Goal: Task Accomplishment & Management: Complete application form

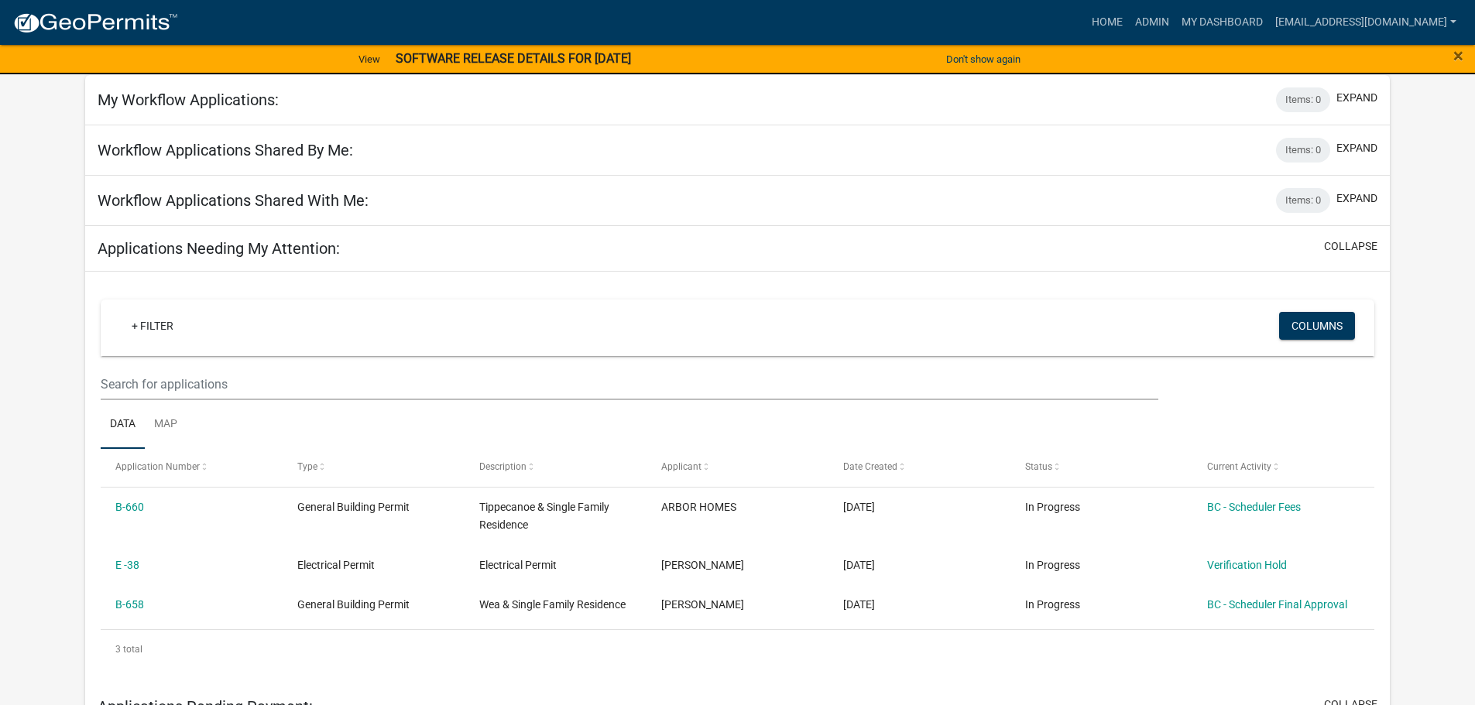
scroll to position [77, 0]
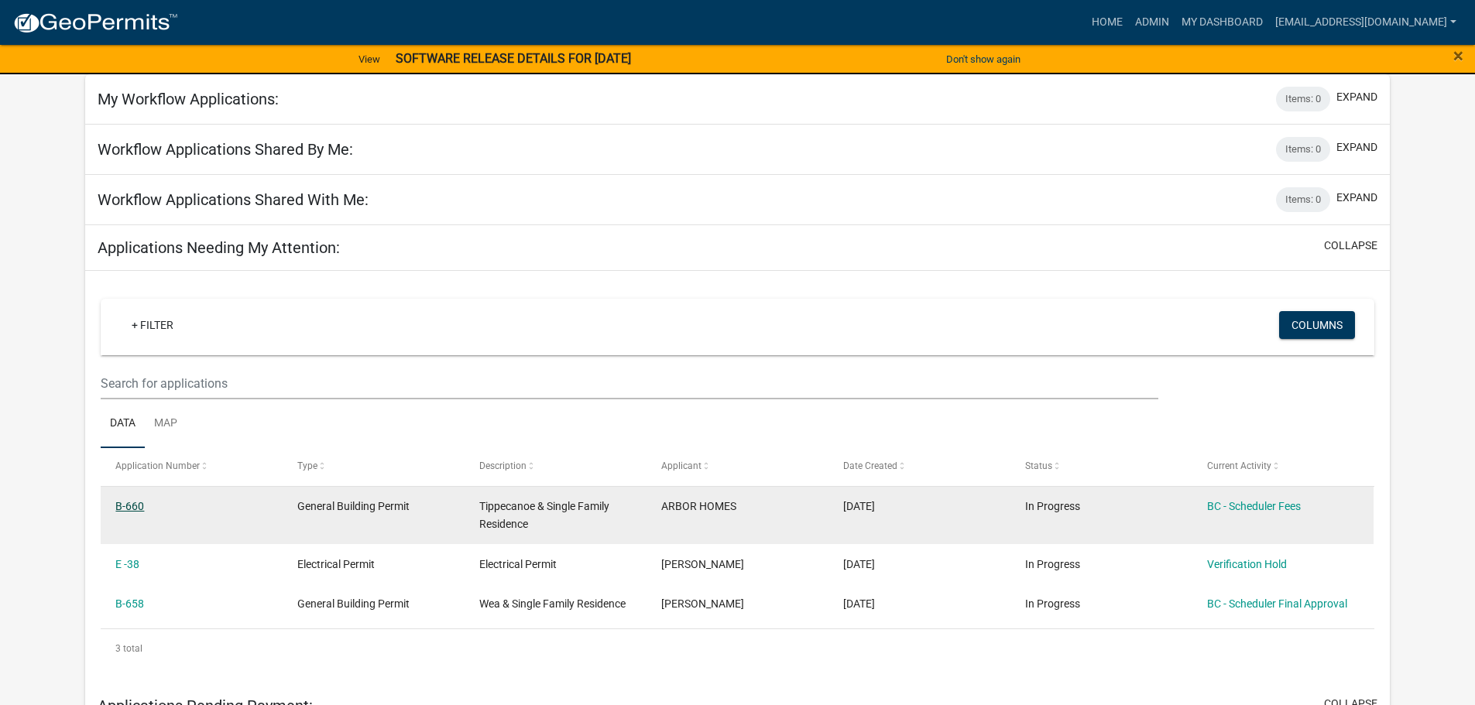
click at [127, 503] on link "B-660" at bounding box center [129, 506] width 29 height 12
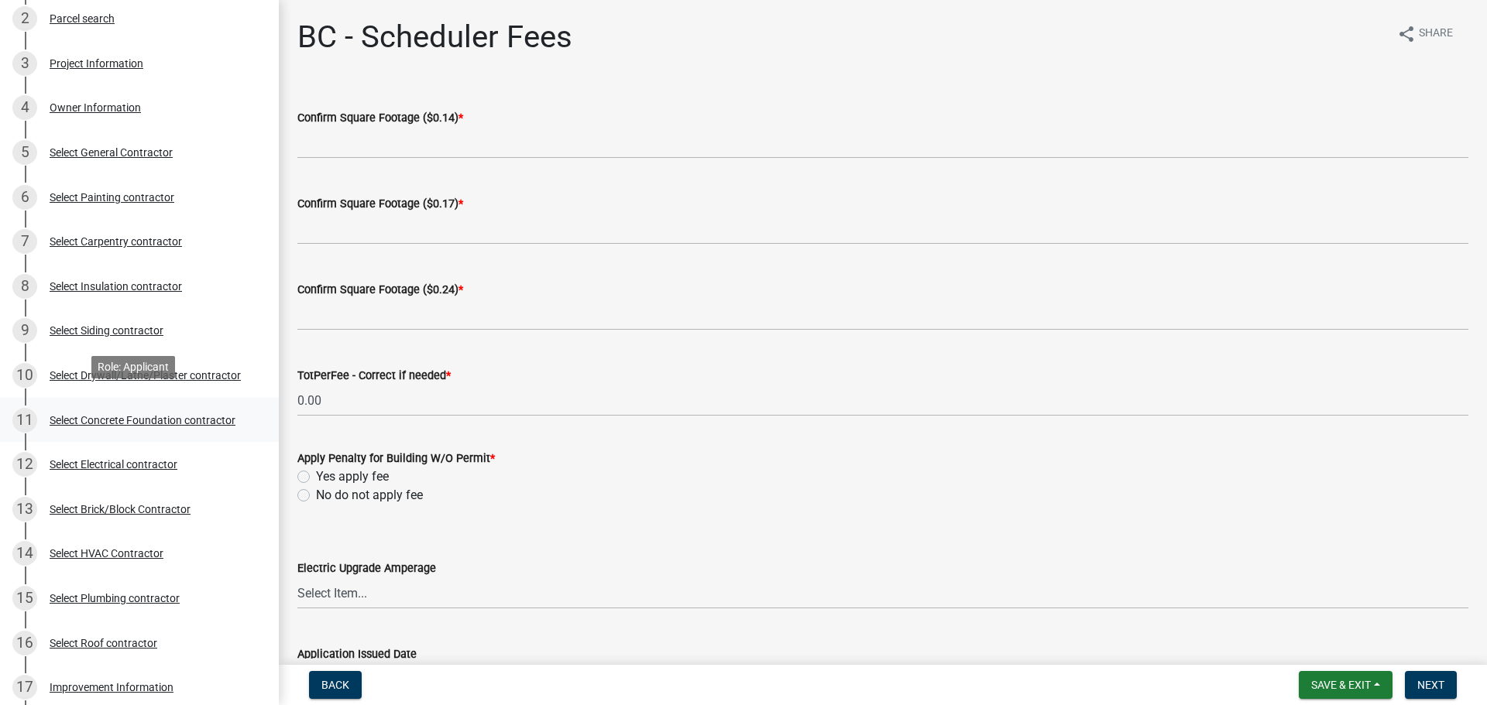
scroll to position [310, 0]
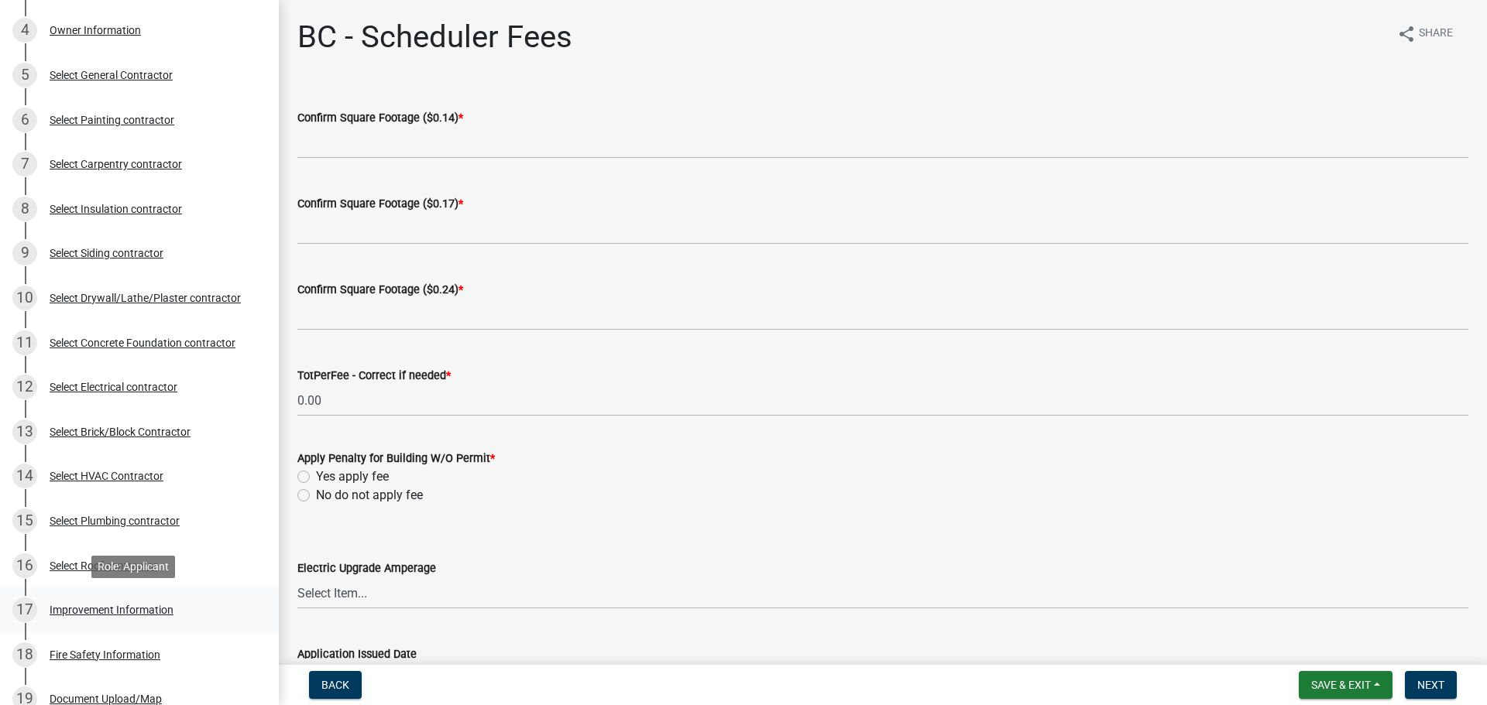
click at [110, 609] on div "Improvement Information" at bounding box center [112, 610] width 124 height 11
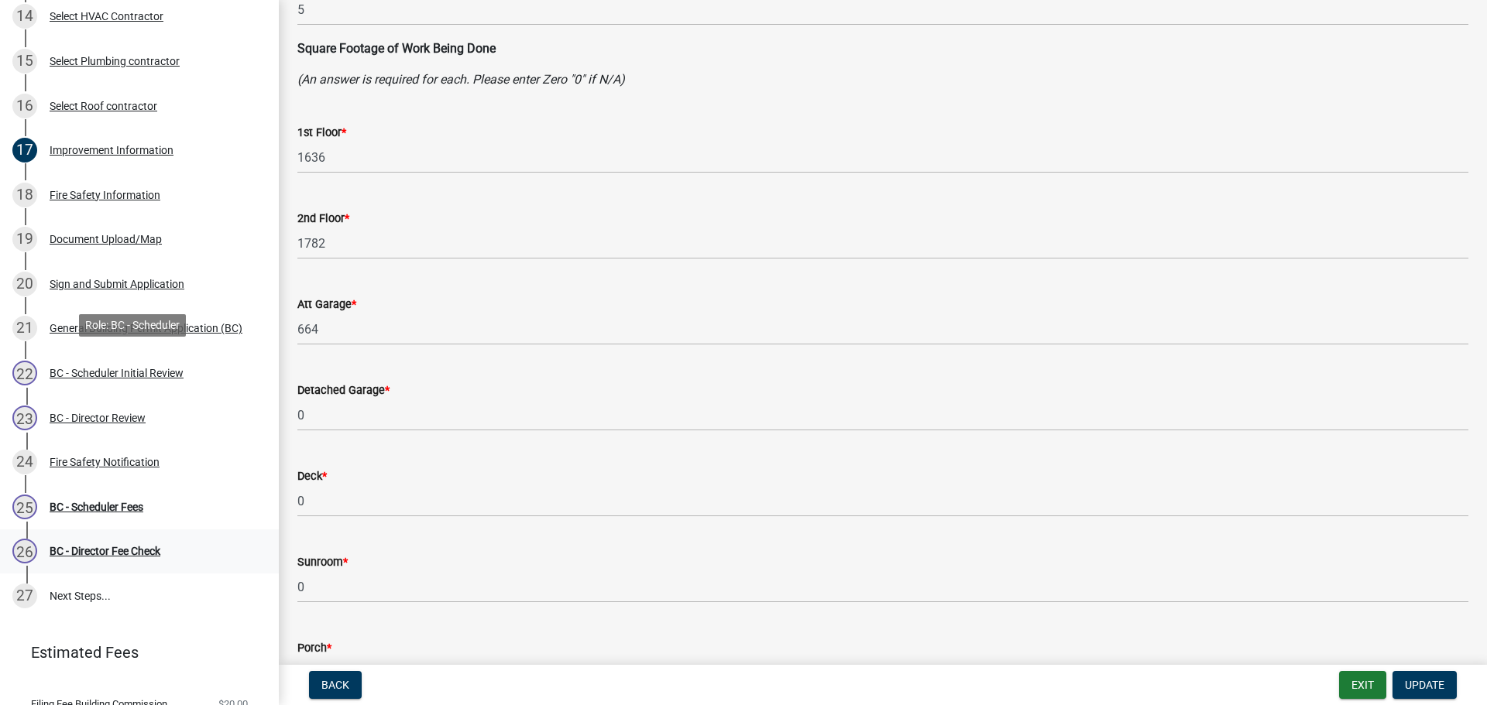
scroll to position [774, 0]
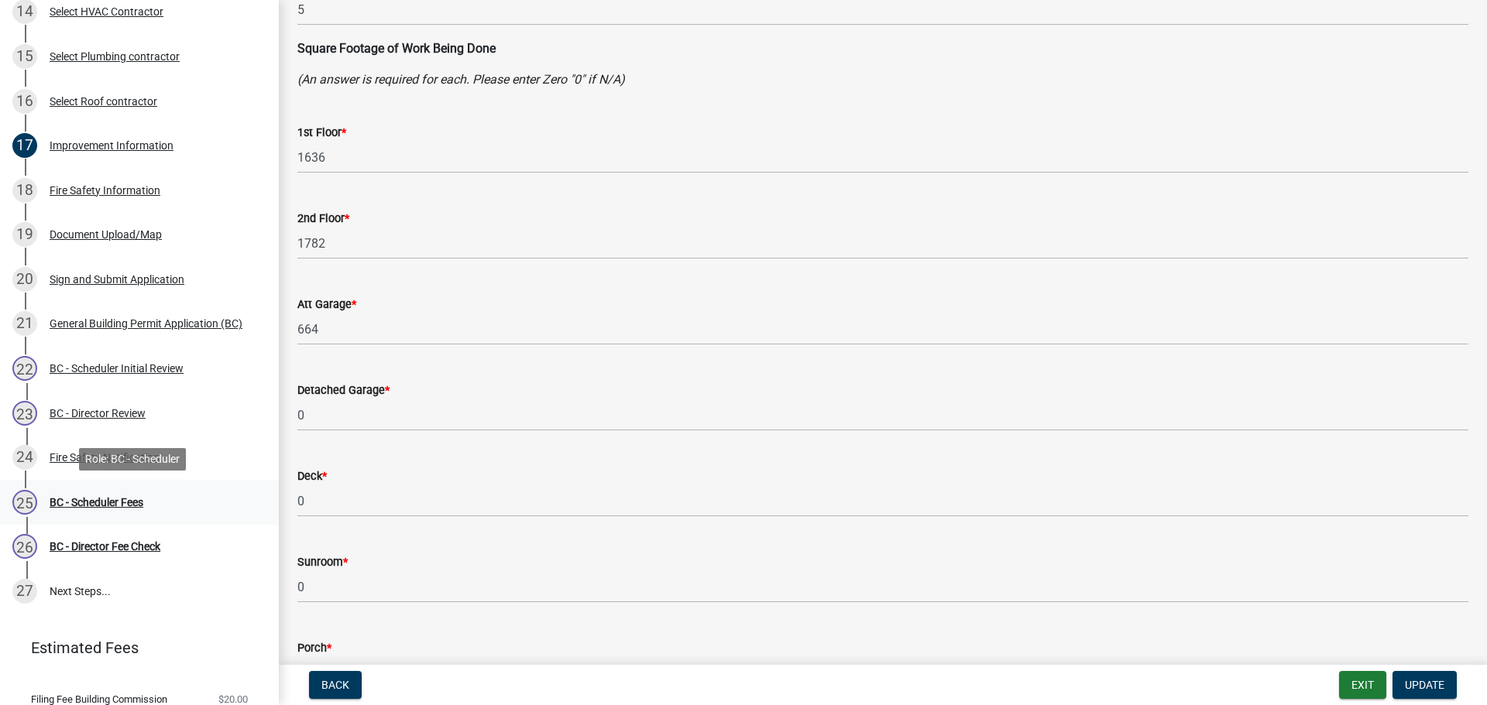
click at [88, 498] on div "BC - Scheduler Fees" at bounding box center [97, 502] width 94 height 11
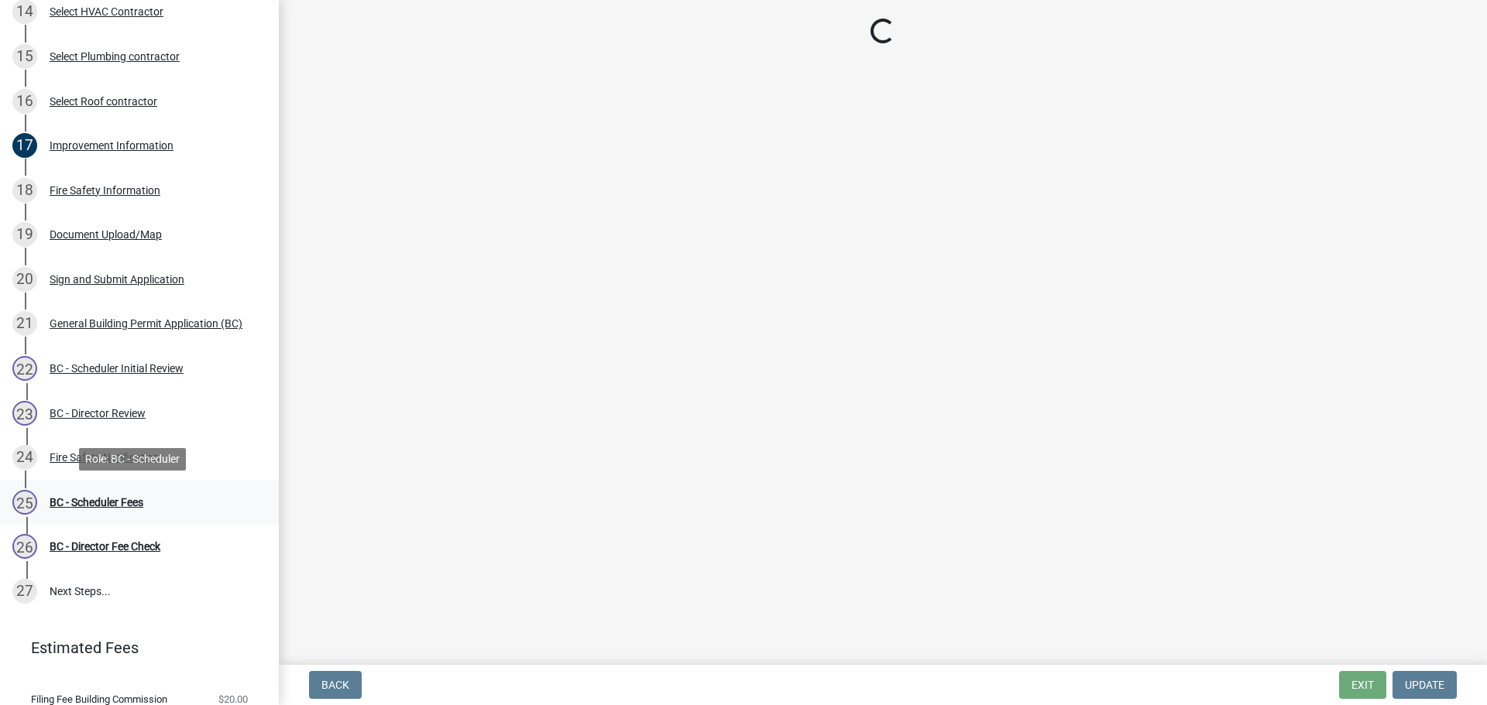
scroll to position [0, 0]
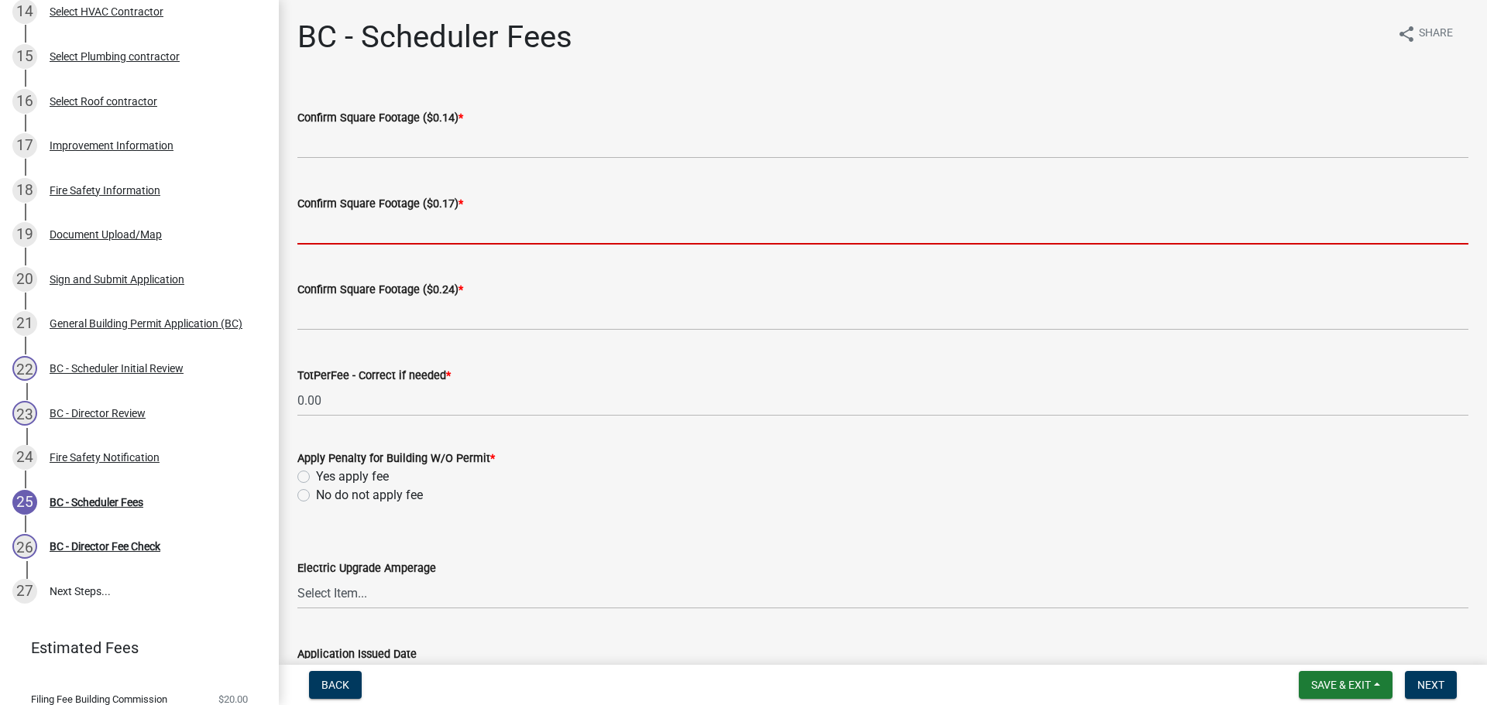
click at [319, 221] on input "text" at bounding box center [882, 229] width 1171 height 32
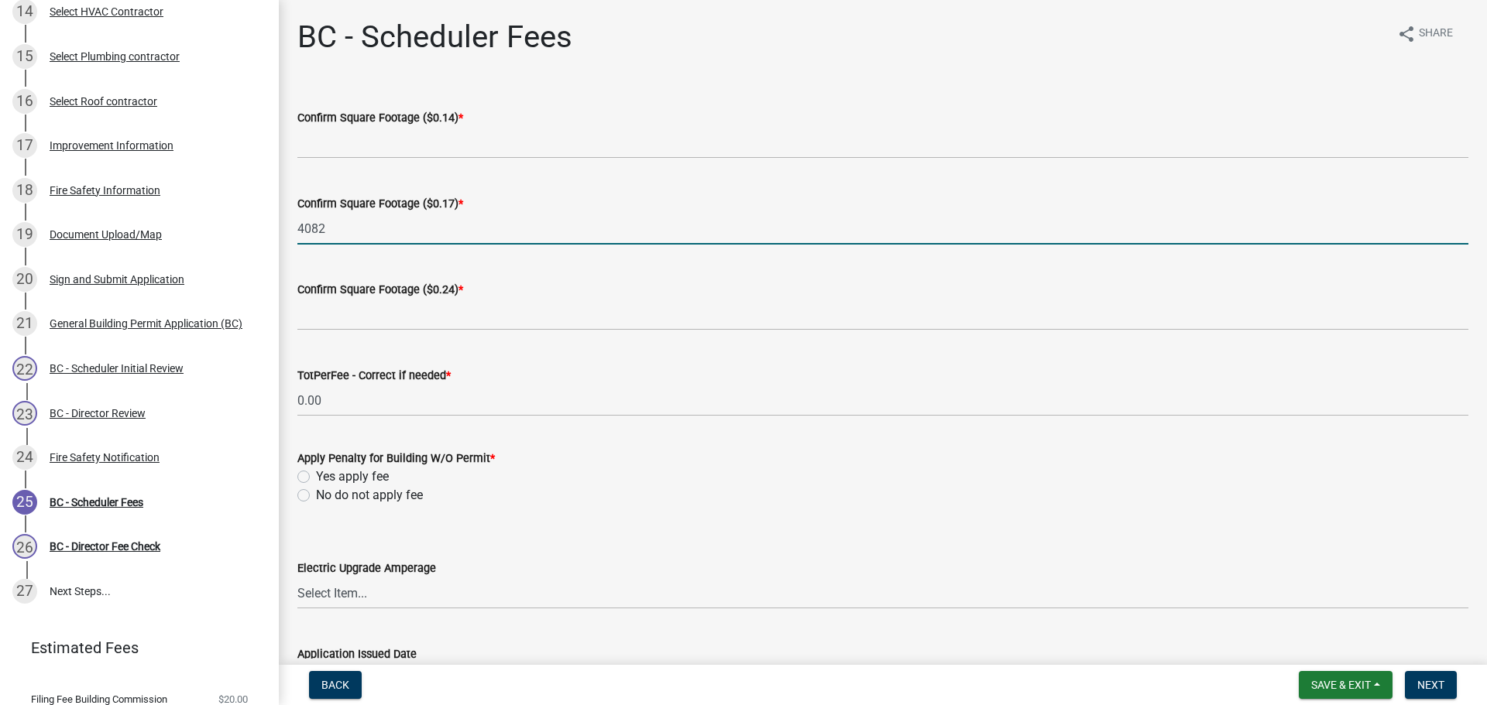
type input "4082"
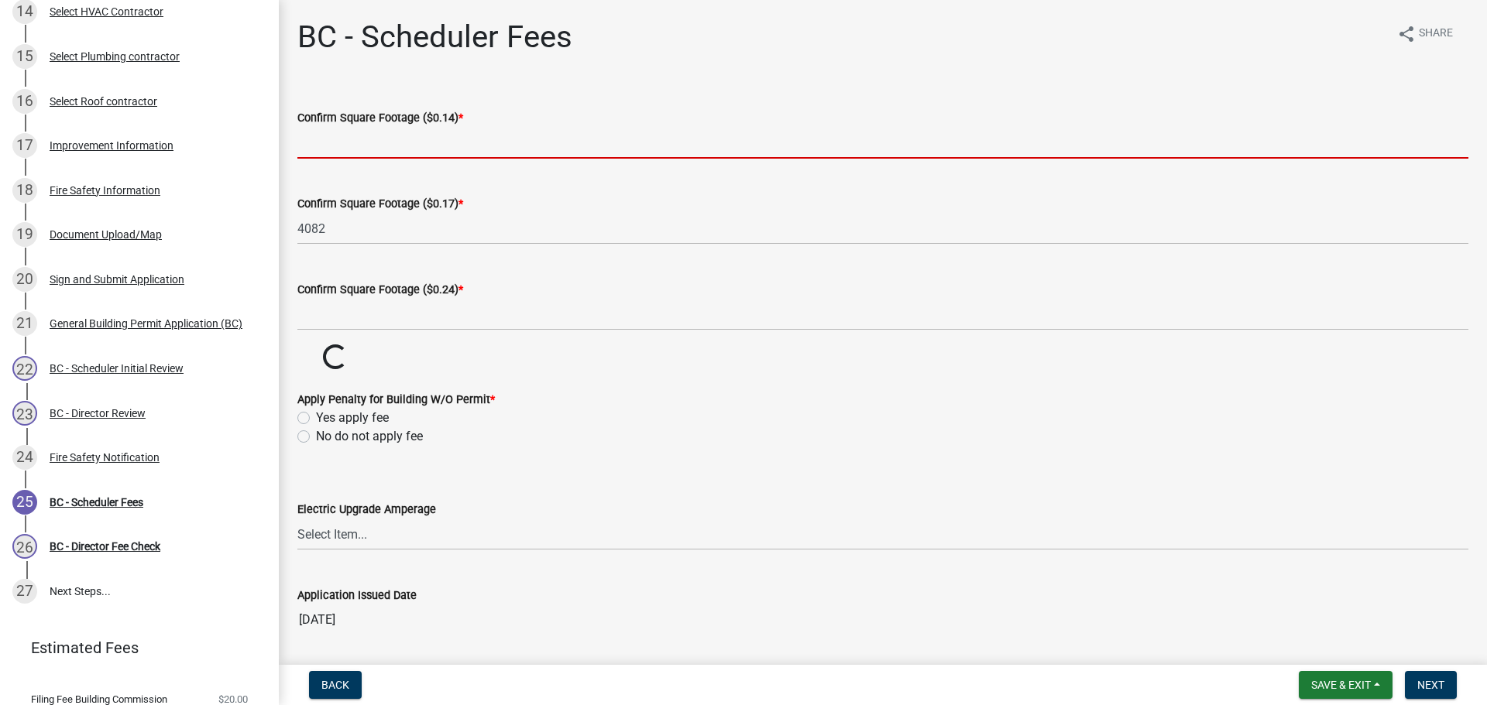
click at [353, 146] on input "text" at bounding box center [882, 143] width 1171 height 32
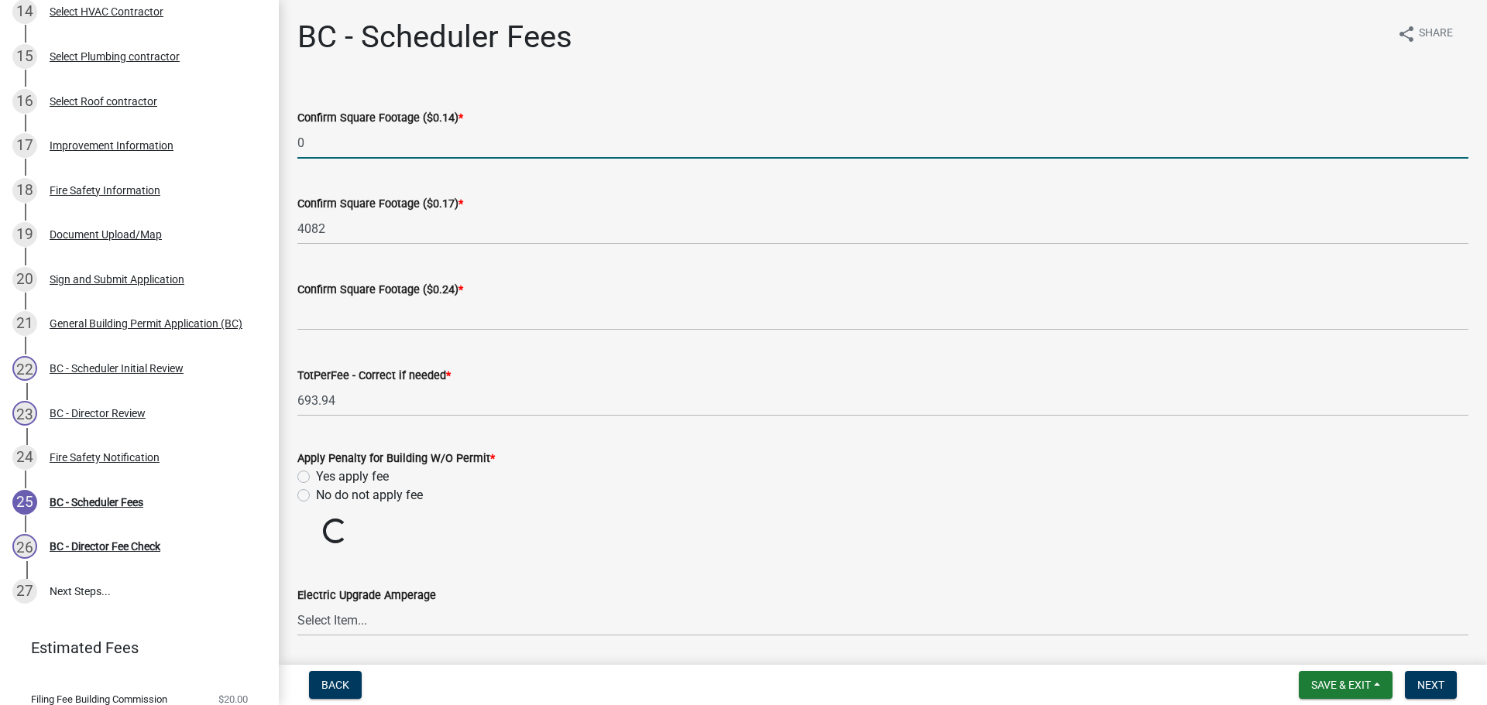
type input "0"
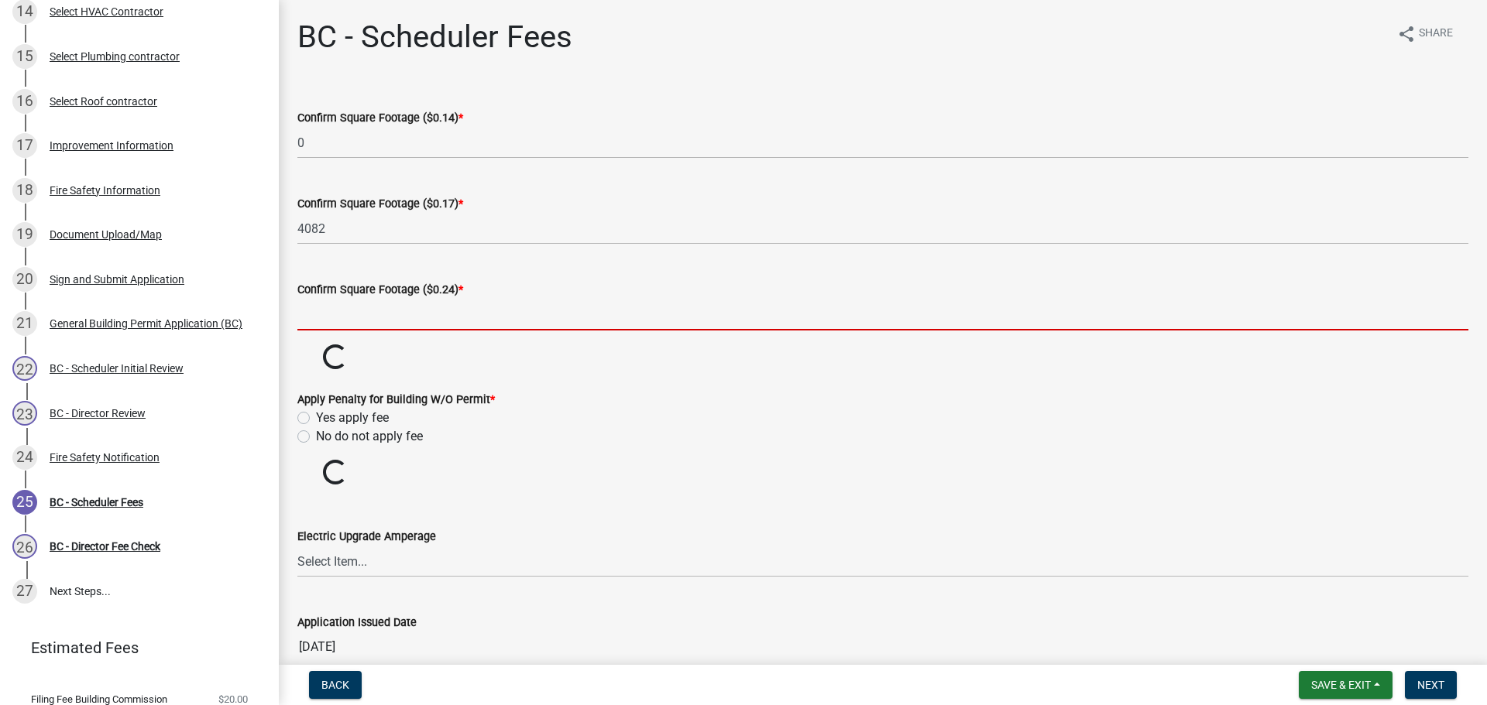
click at [334, 327] on input "text" at bounding box center [882, 315] width 1171 height 32
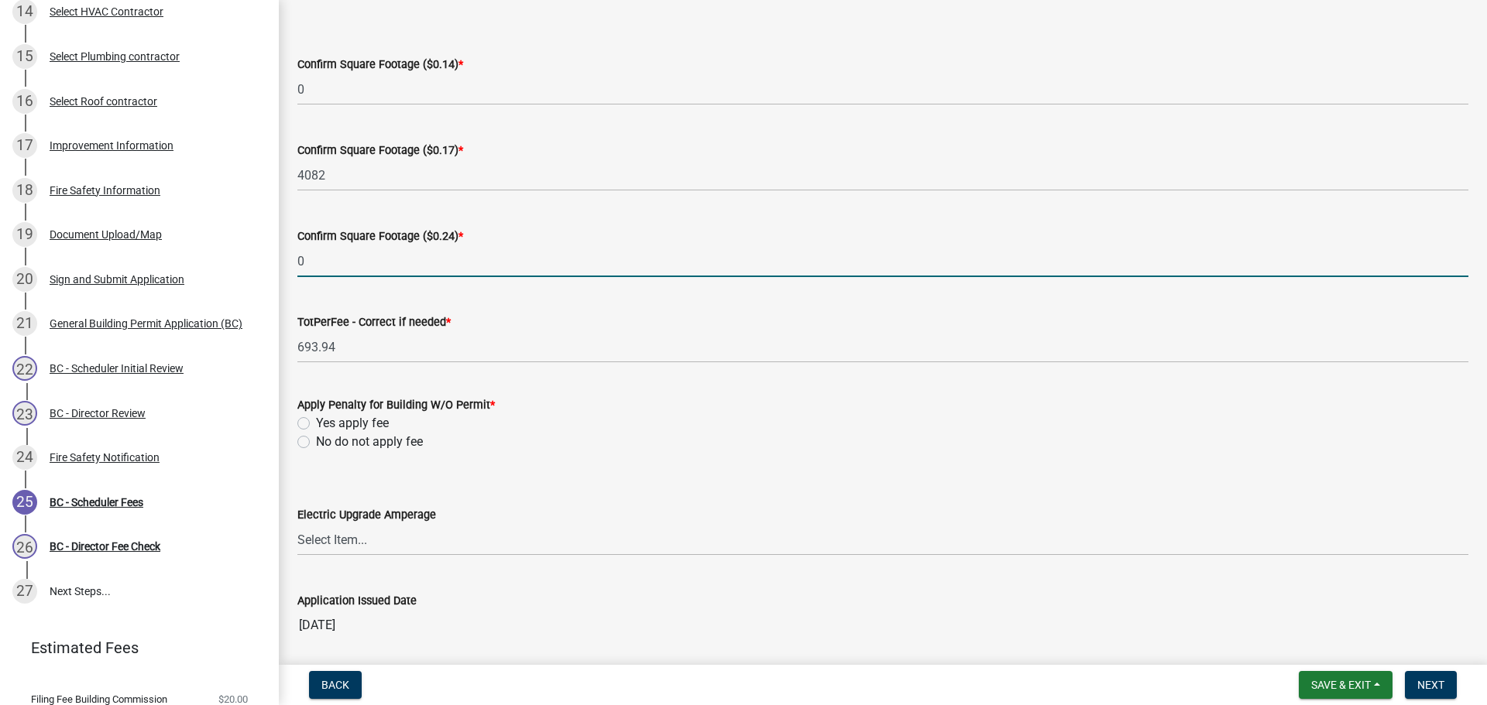
scroll to position [77, 0]
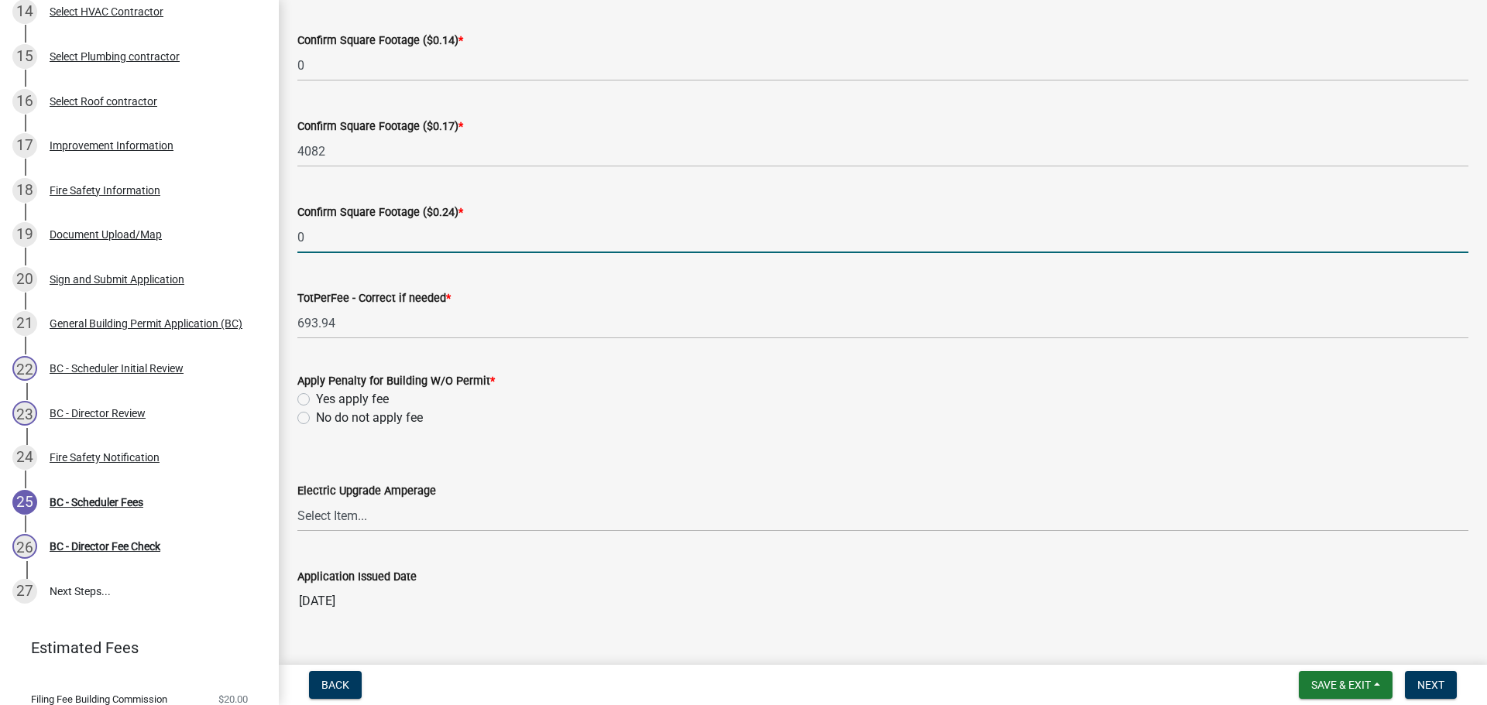
type input "0"
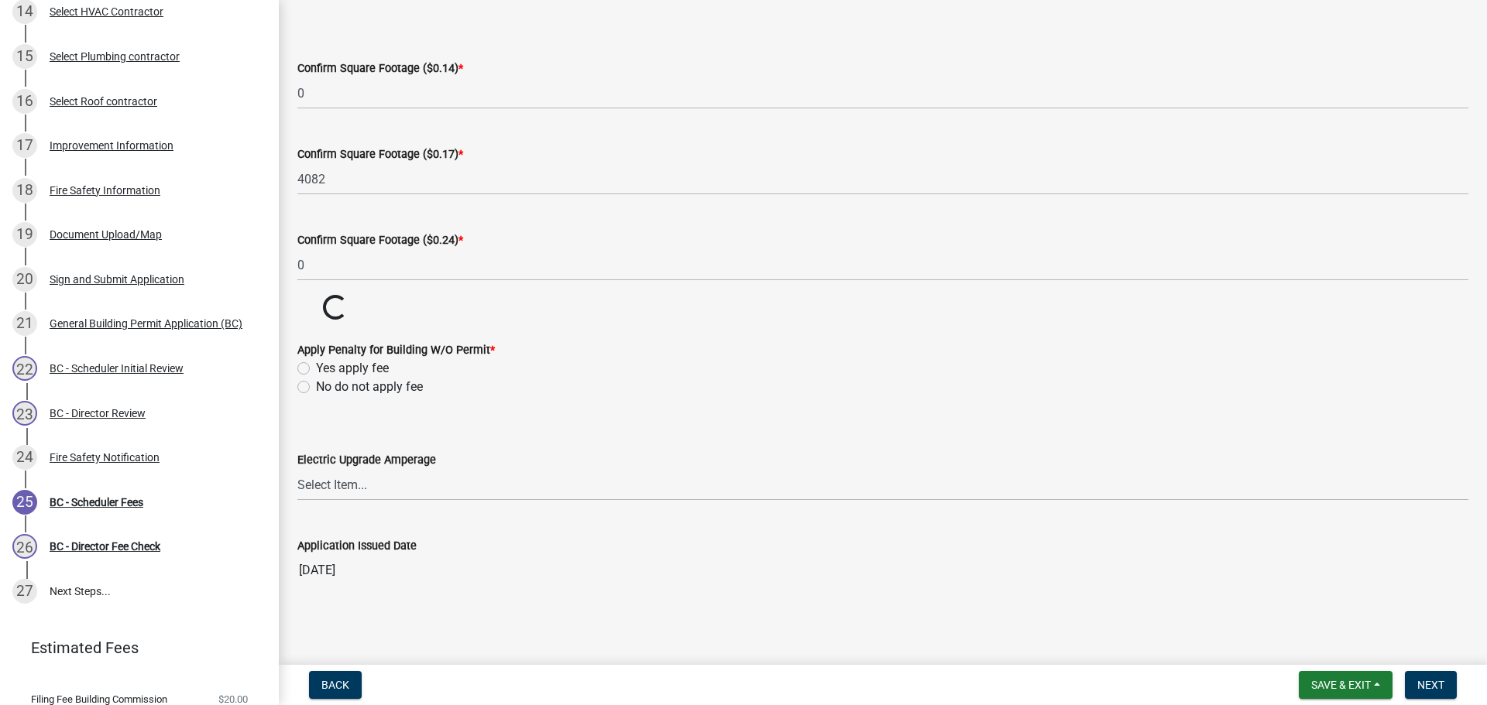
click at [304, 421] on wm-data-entity-input-list "Confirm Square Footage ($0.14) * 0 Confirm Square Footage ($0.17) * 4082 Confir…" at bounding box center [882, 317] width 1171 height 561
click at [316, 386] on label "No do not apply fee" at bounding box center [369, 387] width 107 height 19
click at [316, 386] on input "No do not apply fee" at bounding box center [321, 383] width 10 height 10
radio input "true"
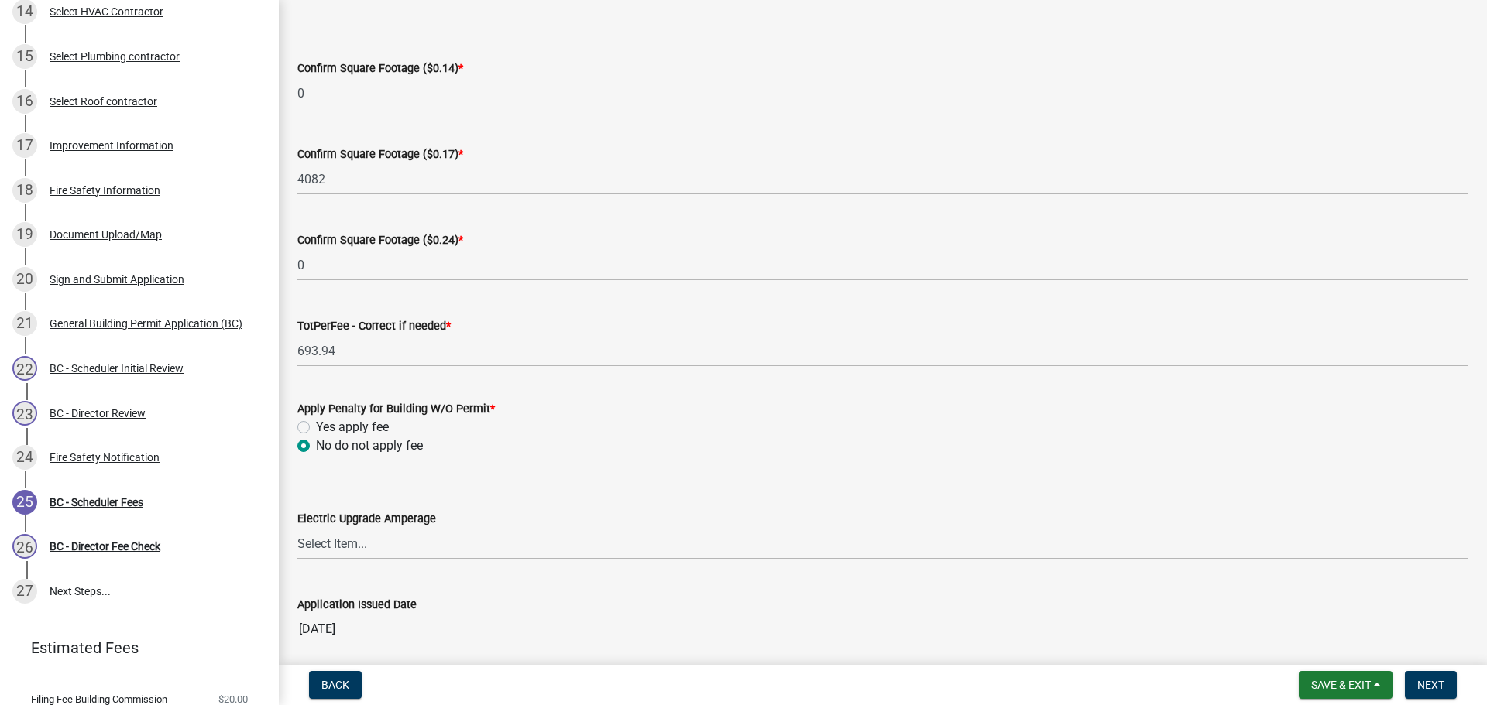
scroll to position [108, 0]
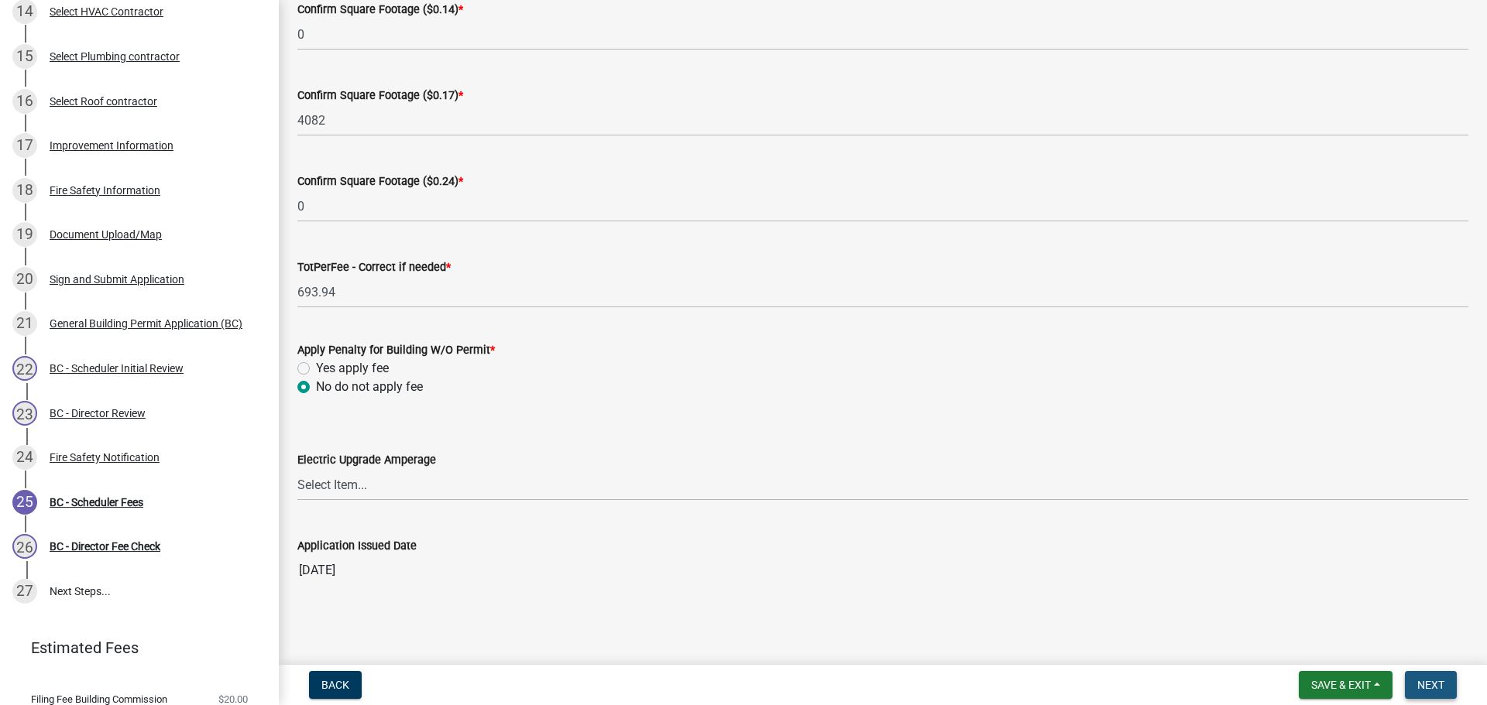
click at [1435, 678] on button "Next" at bounding box center [1431, 685] width 52 height 28
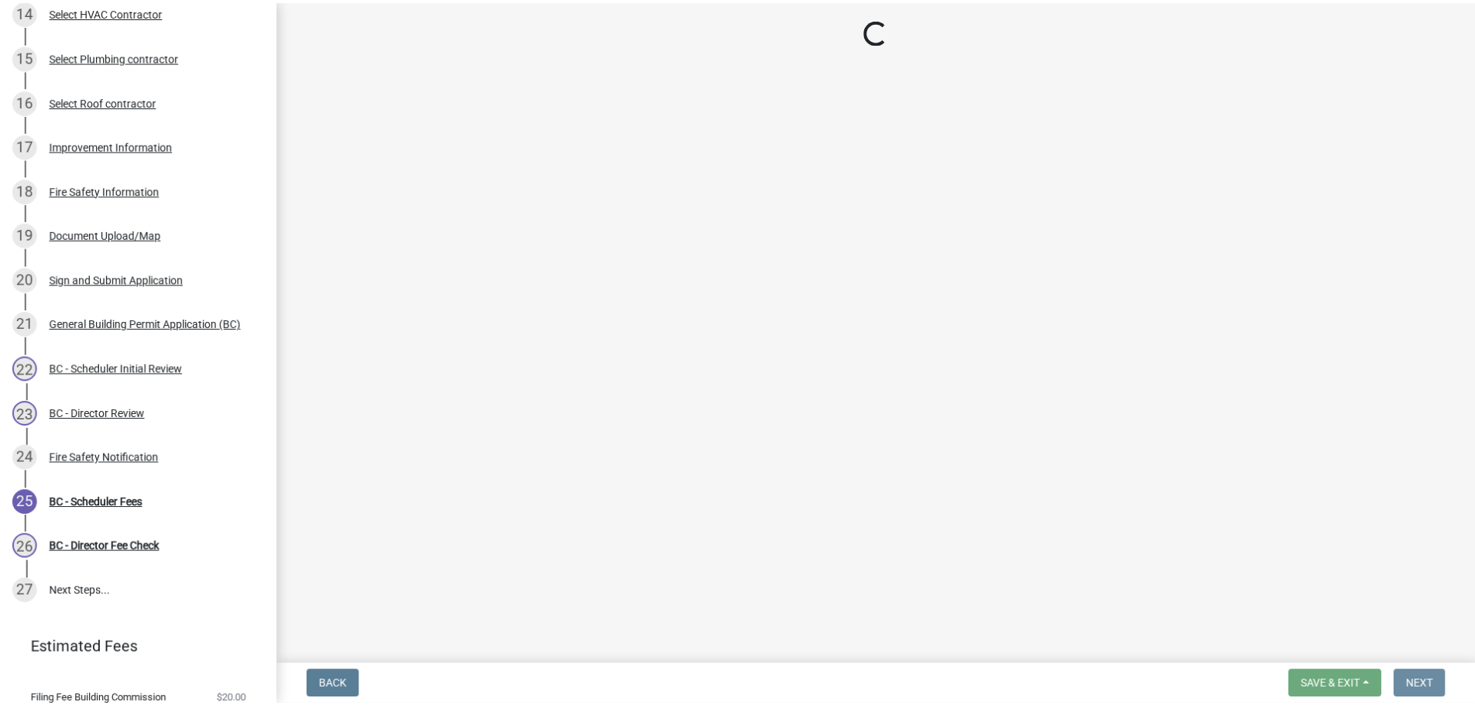
scroll to position [0, 0]
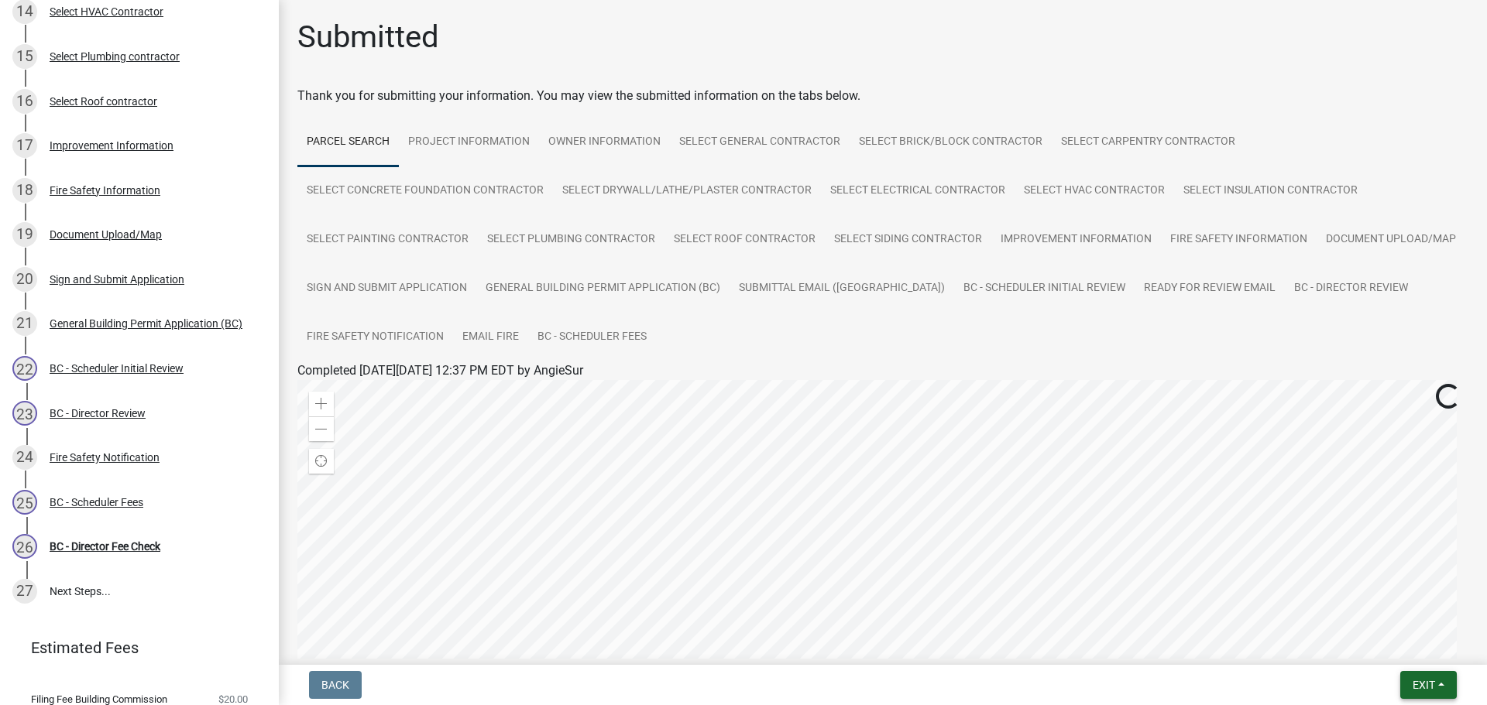
click at [1442, 684] on button "Exit" at bounding box center [1428, 685] width 57 height 28
click at [1410, 644] on button "Save & Exit" at bounding box center [1395, 644] width 124 height 37
